Goal: Information Seeking & Learning: Learn about a topic

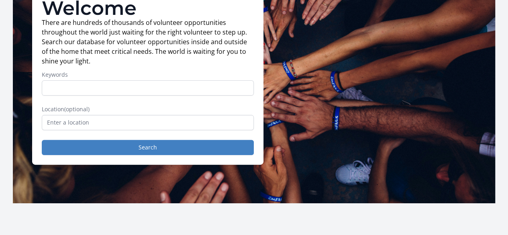
scroll to position [76, 0]
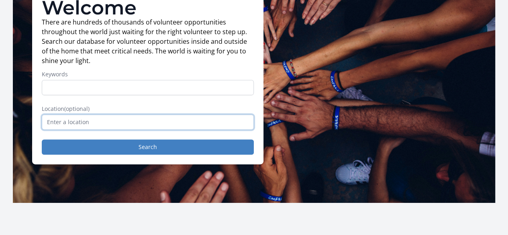
click at [113, 125] on input "text" at bounding box center [148, 122] width 212 height 15
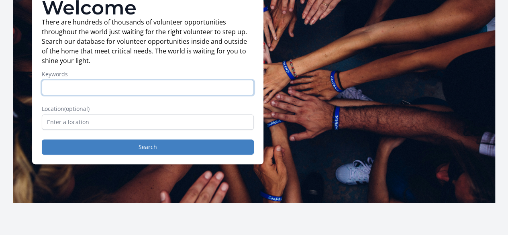
click at [117, 94] on input "Keywords" at bounding box center [148, 87] width 212 height 15
click at [118, 88] on input "november" at bounding box center [148, 87] width 212 height 15
type input "november 24 25"
click at [42, 139] on button "Search" at bounding box center [148, 146] width 212 height 15
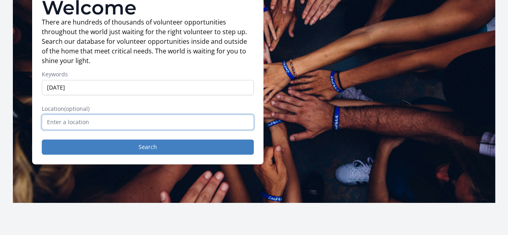
click at [104, 130] on input "text" at bounding box center [148, 122] width 212 height 15
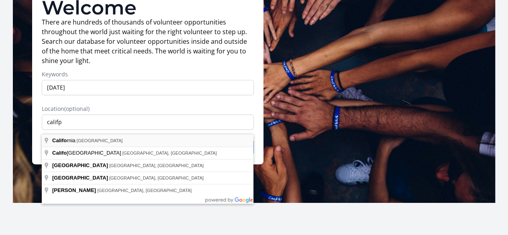
type input "California, USA"
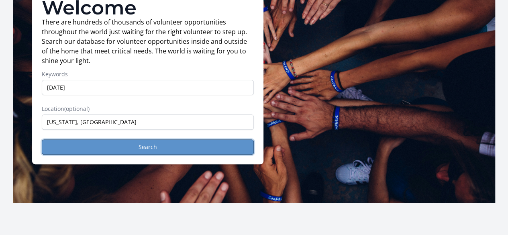
click at [93, 147] on button "Search" at bounding box center [148, 146] width 212 height 15
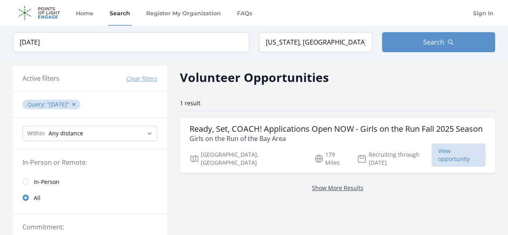
click at [340, 190] on link "Show More Results" at bounding box center [337, 188] width 51 height 8
click at [129, 52] on div "Keyword november 24 25 Location California, USA Search" at bounding box center [254, 42] width 508 height 33
click at [127, 49] on input "november 24 25" at bounding box center [131, 42] width 237 height 20
type input "n"
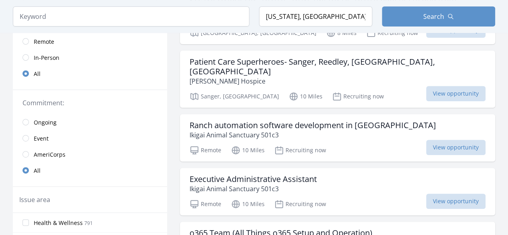
click at [35, 137] on span "Event" at bounding box center [41, 139] width 15 height 8
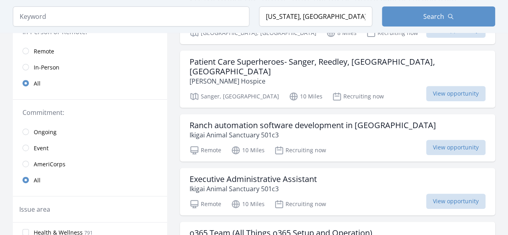
scroll to position [140, 0]
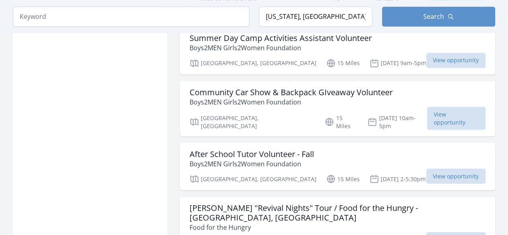
scroll to position [685, 0]
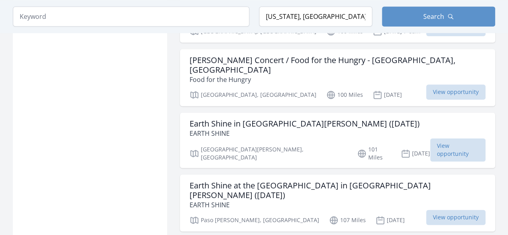
scroll to position [2004, 0]
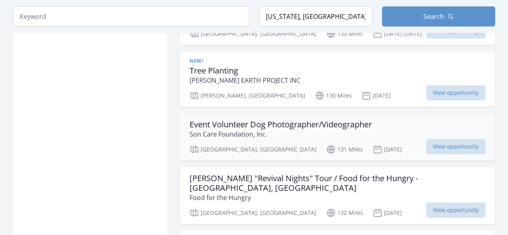
scroll to position [3020, 0]
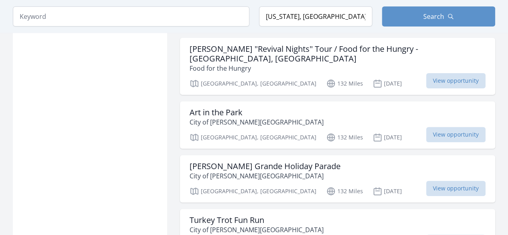
scroll to position [3152, 0]
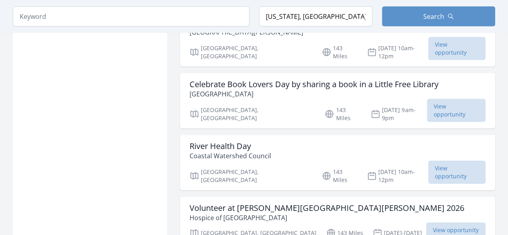
scroll to position [4035, 0]
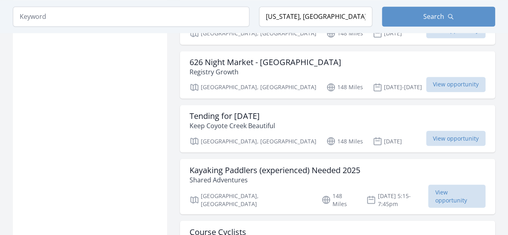
scroll to position [5208, 0]
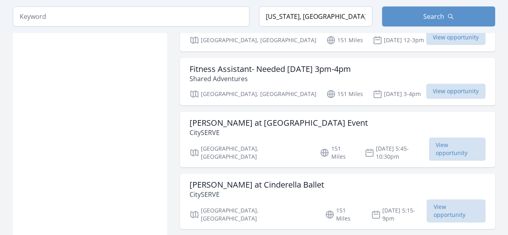
scroll to position [6217, 0]
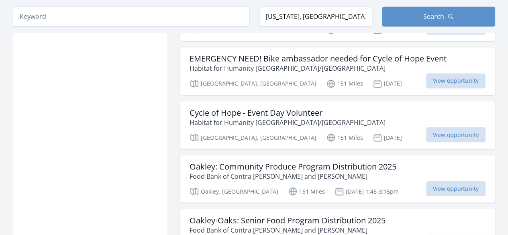
scroll to position [6761, 0]
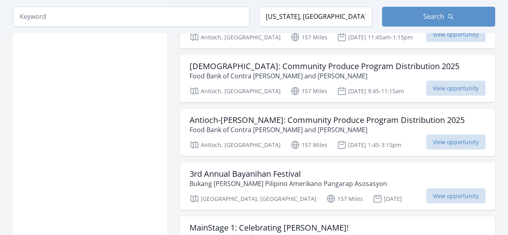
scroll to position [8351, 0]
